Goal: Register for event/course

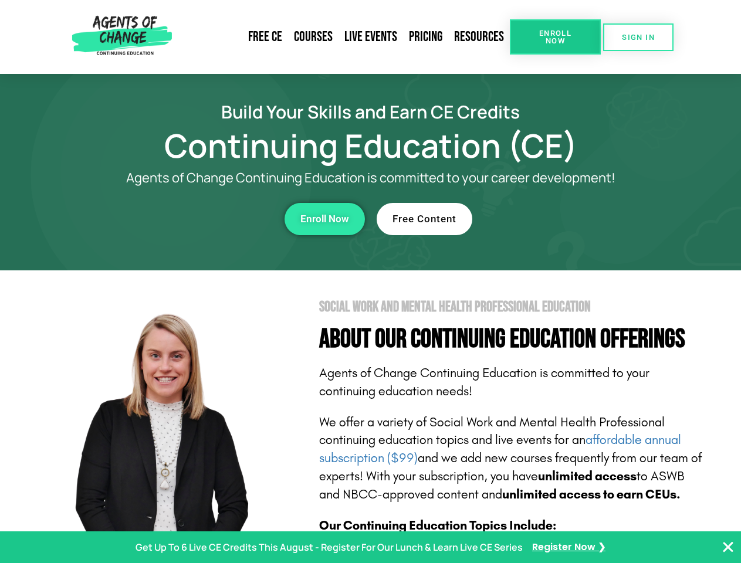
click at [370, 282] on section "Social Work and Mental Health Professional Education About Our Continuing Educa…" at bounding box center [370, 516] width 741 height 493
click at [555, 37] on span "Enroll Now" at bounding box center [555, 36] width 53 height 15
click at [638, 37] on span "SIGN IN" at bounding box center [638, 37] width 33 height 8
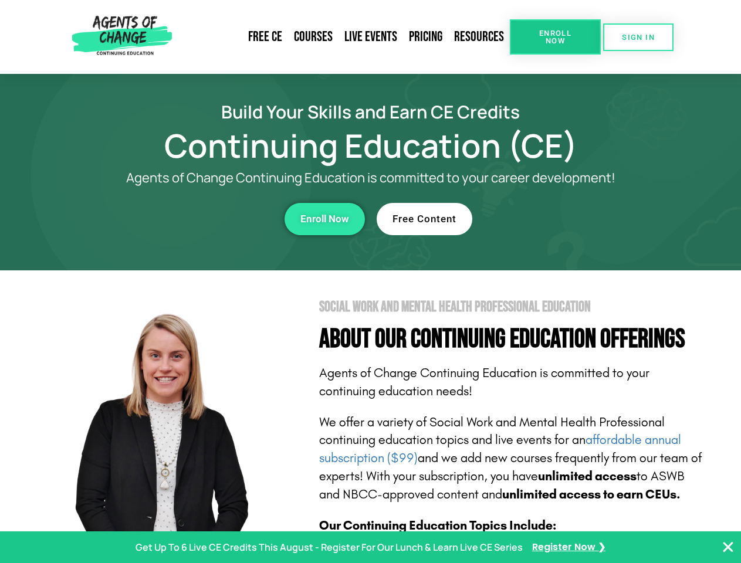
click at [204, 219] on div "Enroll Now" at bounding box center [203, 219] width 323 height 32
click at [324, 219] on span "Enroll Now" at bounding box center [324, 219] width 49 height 10
click at [538, 219] on div "Free Content" at bounding box center [538, 219] width 323 height 32
